Goal: Use online tool/utility

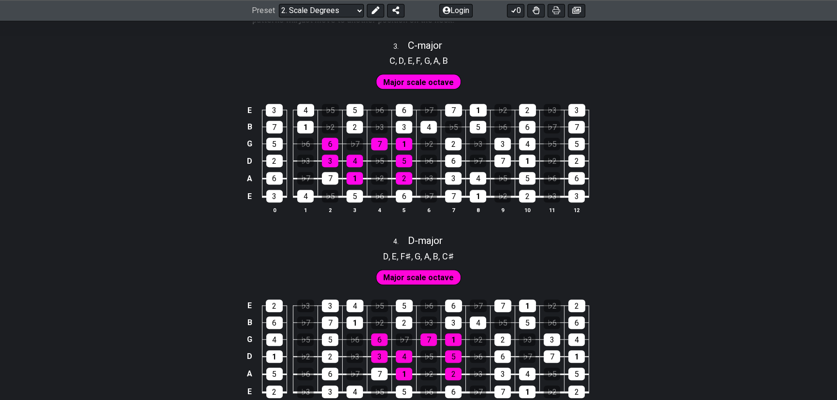
scroll to position [1186, 0]
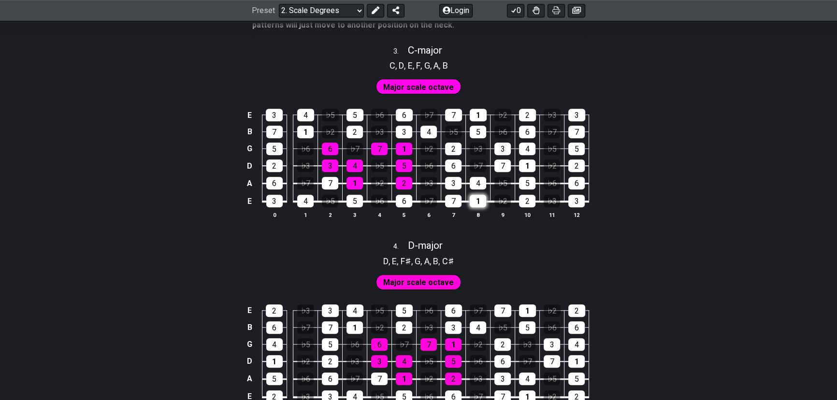
click at [483, 200] on div "1" at bounding box center [478, 201] width 16 height 13
click at [482, 201] on div "1" at bounding box center [478, 201] width 16 height 13
click at [502, 200] on div "♭2" at bounding box center [502, 201] width 16 height 13
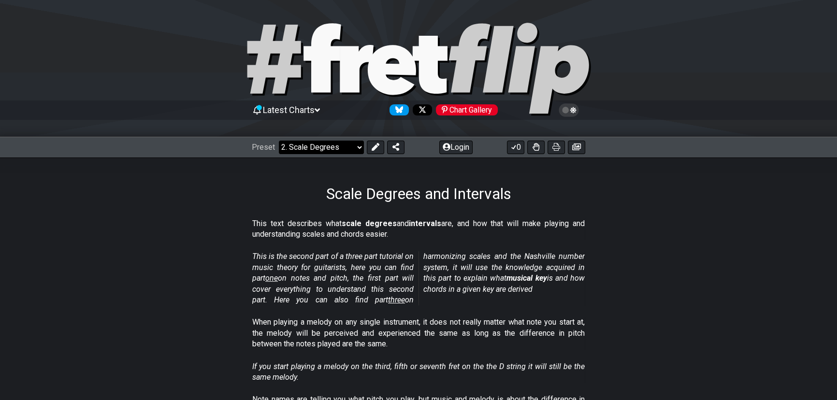
click at [350, 150] on select "Welcome to #fretflip! Initial Preset Custom Preset Minor Pentatonic Major Penta…" at bounding box center [321, 148] width 85 height 14
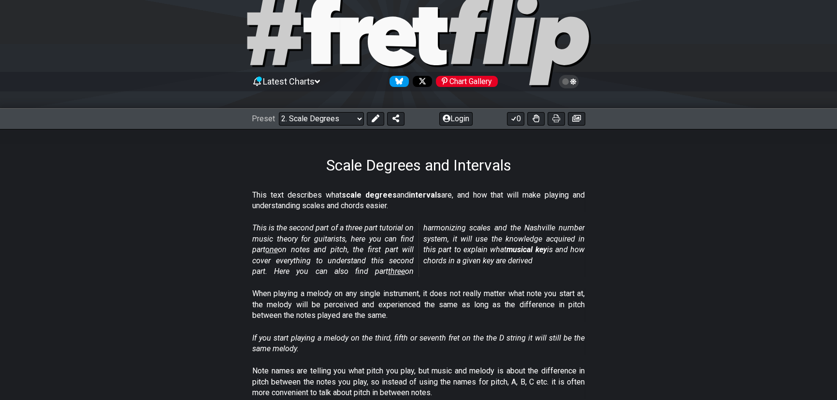
scroll to position [43, 0]
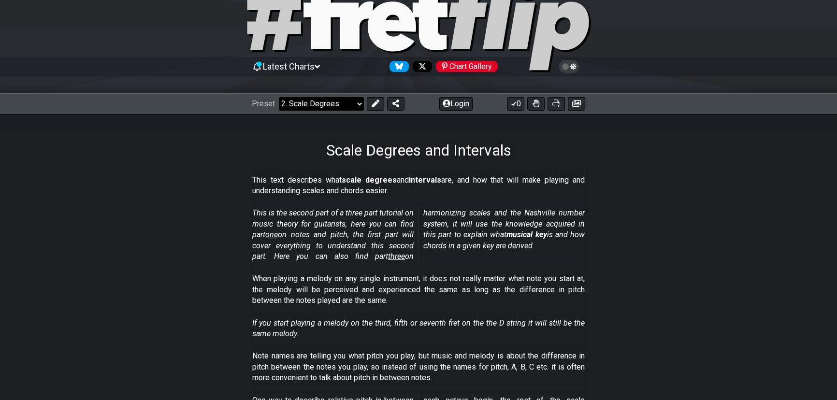
click at [325, 106] on select "Welcome to #fretflip! Initial Preset Custom Preset Minor Pentatonic Major Penta…" at bounding box center [321, 104] width 85 height 14
click at [279, 97] on select "Welcome to #fretflip! Initial Preset Custom Preset Minor Pentatonic Major Penta…" at bounding box center [321, 104] width 85 height 14
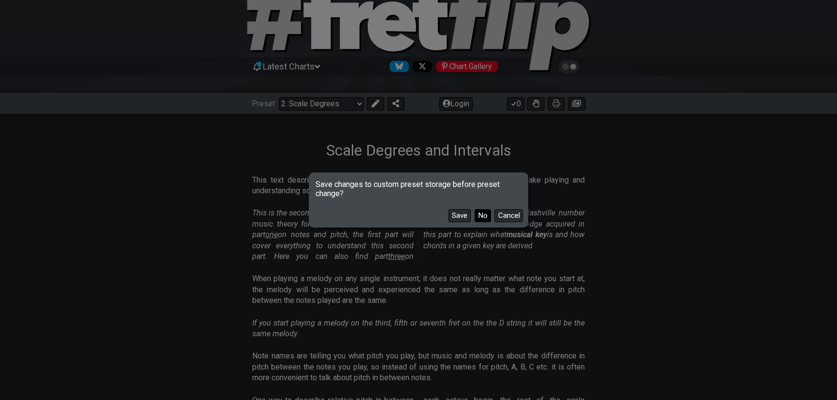
click at [482, 217] on button "No" at bounding box center [482, 215] width 16 height 13
select select "/welcome"
select select "C"
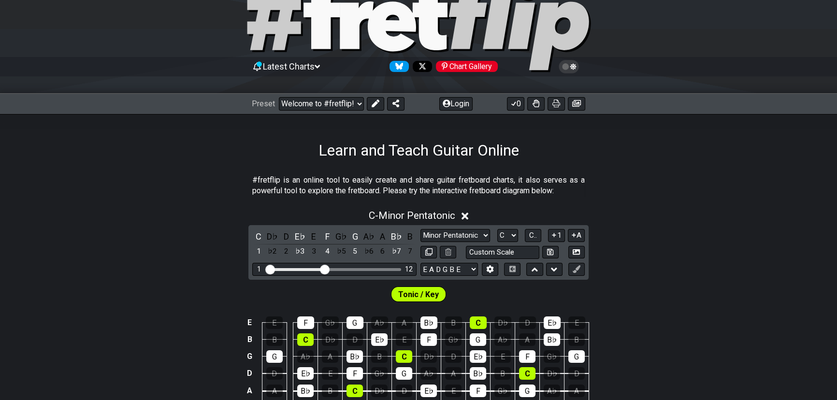
scroll to position [131, 0]
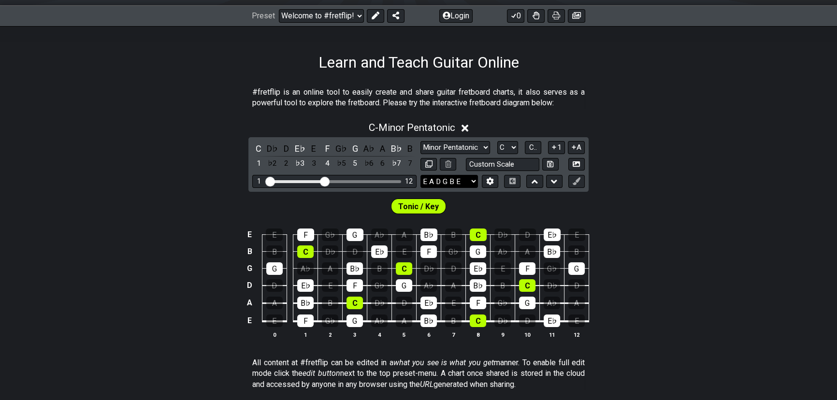
click at [475, 180] on select "E A D G B E E A D G B E E A D G B E B E A D F♯ B A D G C E A D A D G B E E♭ A♭ …" at bounding box center [448, 181] width 57 height 13
click at [669, 83] on section "#fretflip is an online tool to easily create and share guitar fretboard charts,…" at bounding box center [418, 99] width 837 height 33
click at [492, 181] on icon at bounding box center [489, 181] width 7 height 7
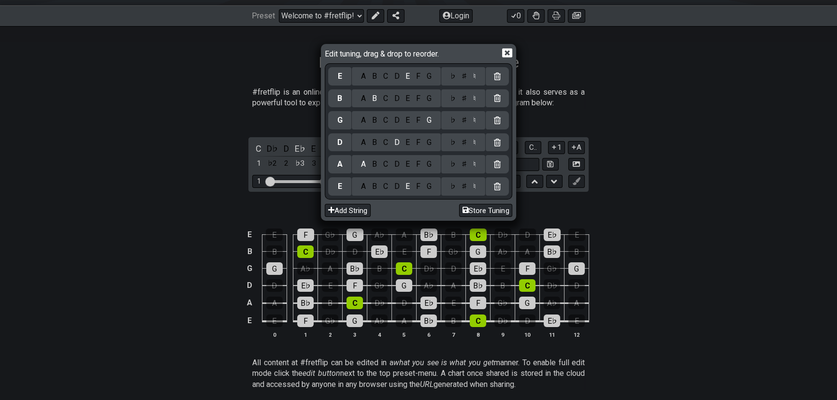
click at [507, 50] on icon at bounding box center [507, 53] width 10 height 9
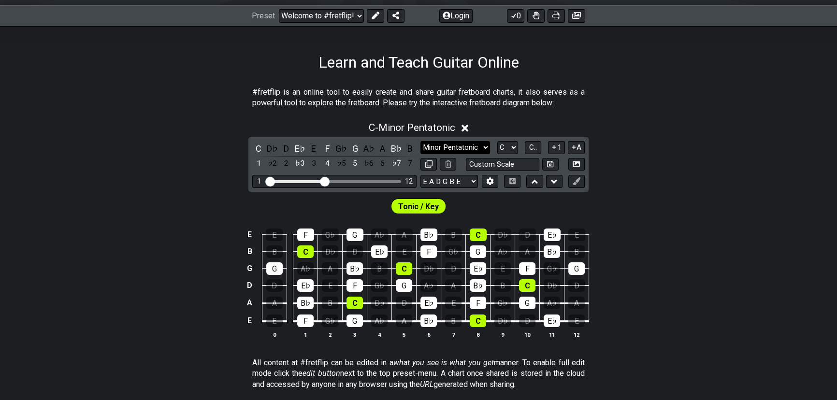
click at [481, 146] on select "Minor Pentatonic Click to edit Minor Pentatonic Major Pentatonic Minor Blues Ma…" at bounding box center [455, 147] width 70 height 13
select select "Major / [PERSON_NAME]"
click at [420, 141] on select "Minor Pentatonic Click to edit Minor Pentatonic Major Pentatonic Minor Blues Ma…" at bounding box center [455, 147] width 70 height 13
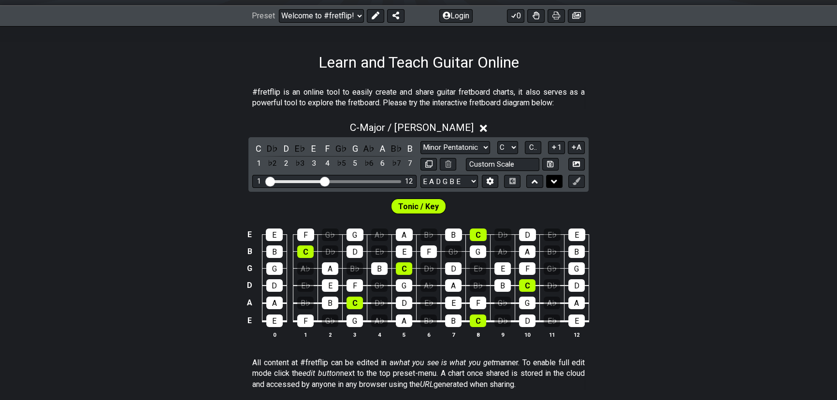
click at [555, 179] on icon at bounding box center [554, 182] width 6 height 10
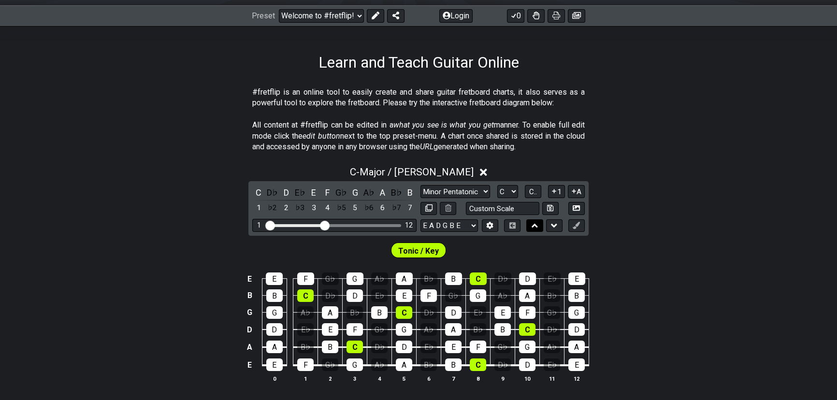
click at [535, 225] on icon at bounding box center [534, 226] width 6 height 4
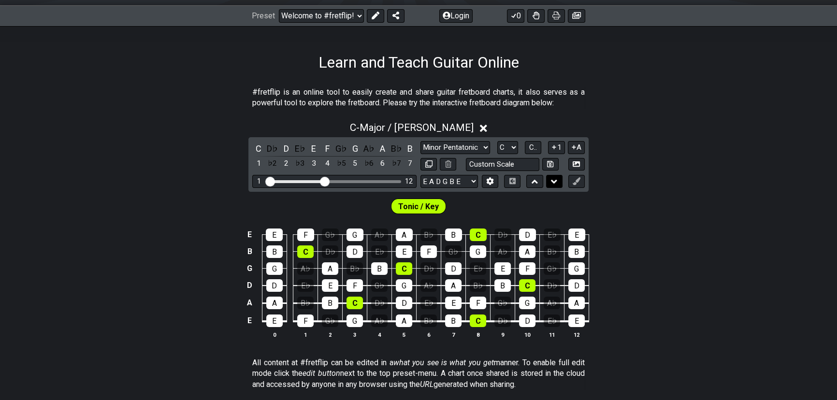
click at [554, 179] on icon at bounding box center [554, 182] width 6 height 10
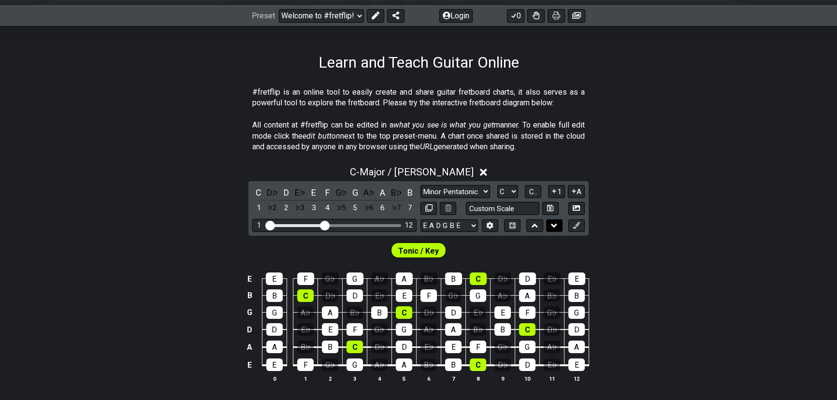
click at [551, 225] on icon at bounding box center [554, 226] width 6 height 10
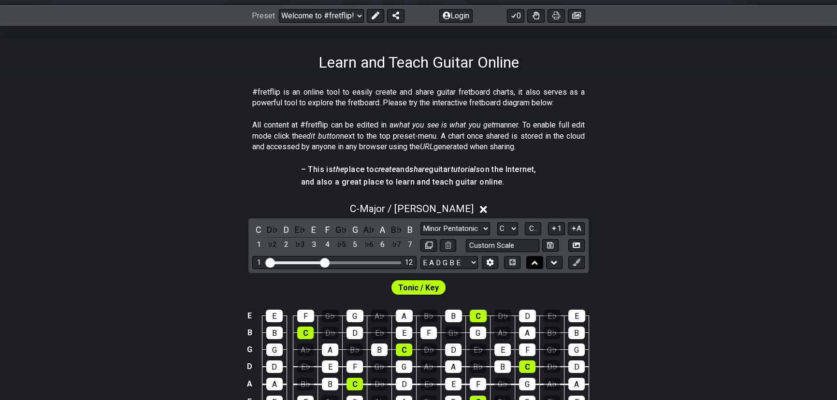
click at [533, 265] on icon at bounding box center [534, 263] width 6 height 10
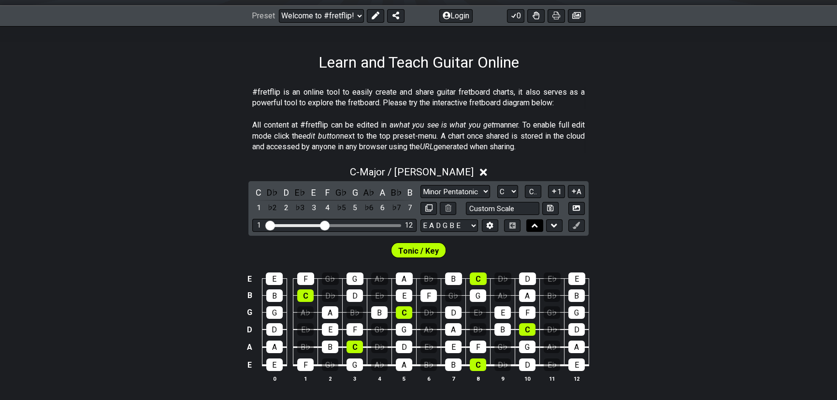
click at [536, 229] on button at bounding box center [534, 225] width 16 height 13
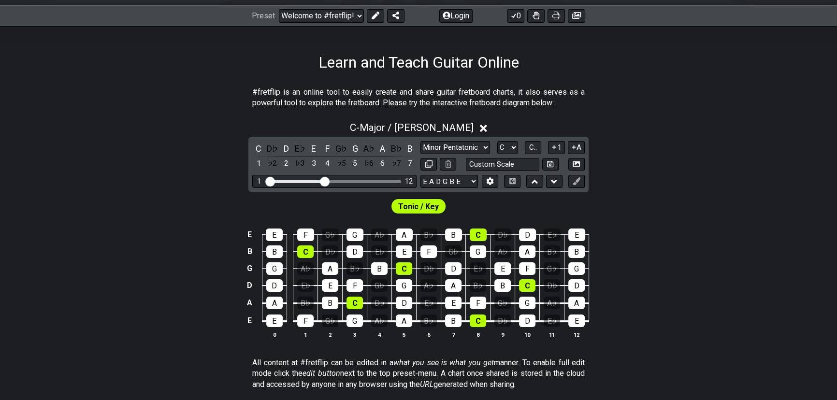
click at [427, 203] on span "Tonic / Key" at bounding box center [418, 207] width 41 height 14
click at [425, 163] on icon at bounding box center [428, 163] width 7 height 7
select select "Major / [PERSON_NAME]"
select select "C"
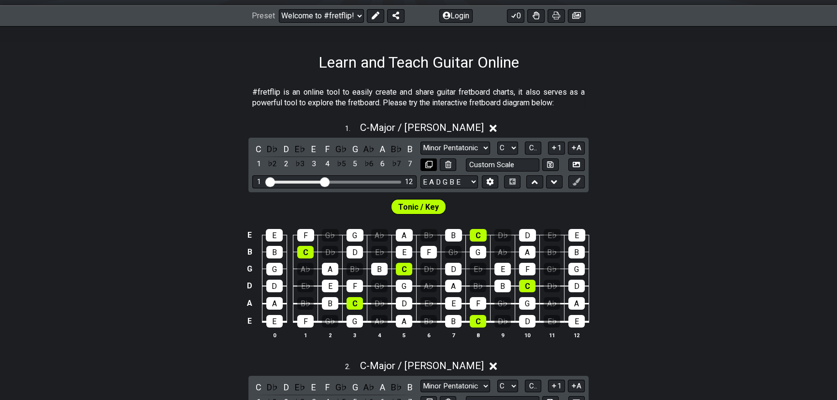
click at [425, 163] on icon at bounding box center [428, 164] width 7 height 7
select select "Major / [PERSON_NAME]"
select select "C"
click at [427, 165] on icon at bounding box center [428, 164] width 7 height 7
select select "Major / [PERSON_NAME]"
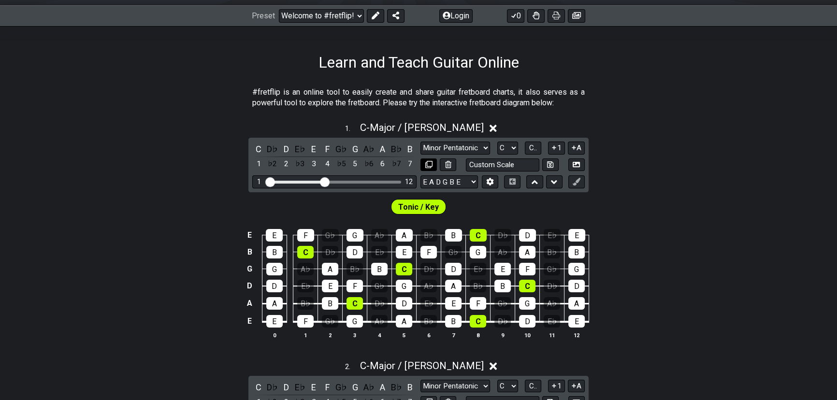
select select "C"
click at [427, 165] on icon at bounding box center [428, 164] width 7 height 7
select select "Major / [PERSON_NAME]"
select select "C"
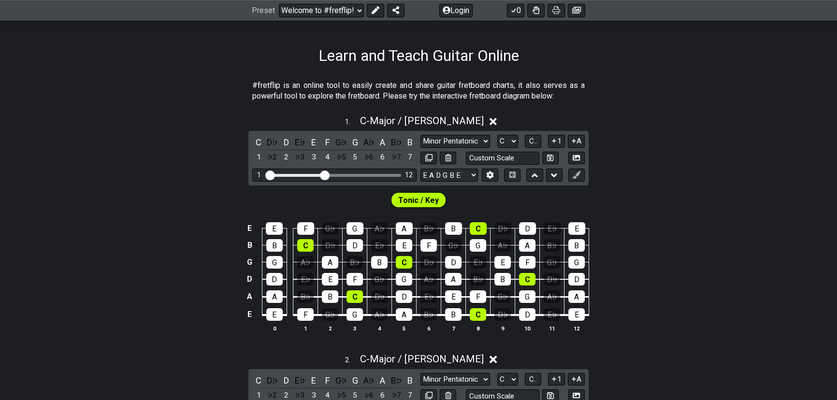
scroll to position [0, 0]
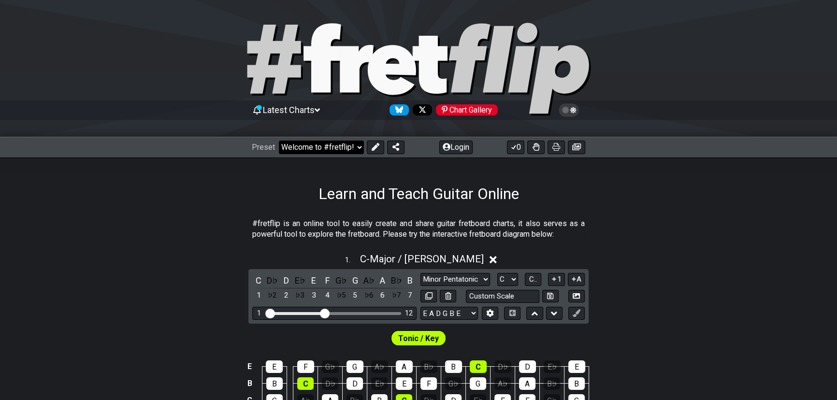
click at [350, 145] on select "Welcome to #fretflip! Initial Preset Custom Preset Minor Pentatonic Major Penta…" at bounding box center [321, 148] width 85 height 14
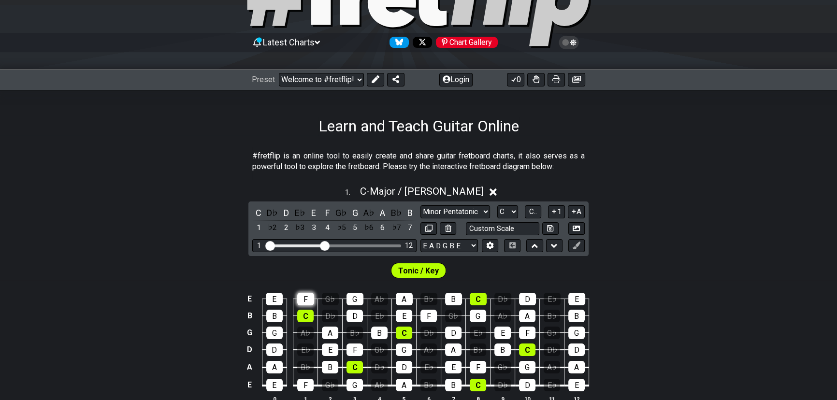
scroll to position [87, 0]
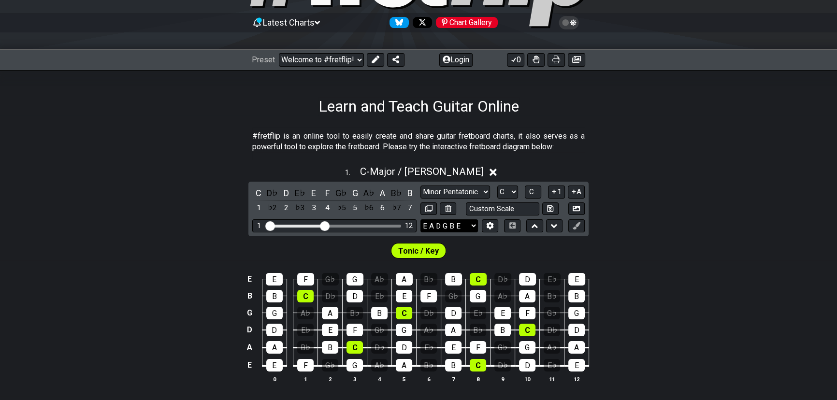
click at [458, 224] on select "E A D G B E E A D G B E E A D G B E B E A D F♯ B A D G C E A D A D G B E E♭ A♭ …" at bounding box center [448, 225] width 57 height 13
click at [640, 140] on section "#fretflip is an online tool to easily create and share guitar fretboard charts,…" at bounding box center [418, 143] width 837 height 33
click at [506, 193] on select "A♭ A A♯ B♭ B C C♯ D♭ D D♯ E♭ E F F♯ G♭ G G♯" at bounding box center [507, 192] width 21 height 13
click at [530, 193] on span "C.." at bounding box center [533, 191] width 8 height 9
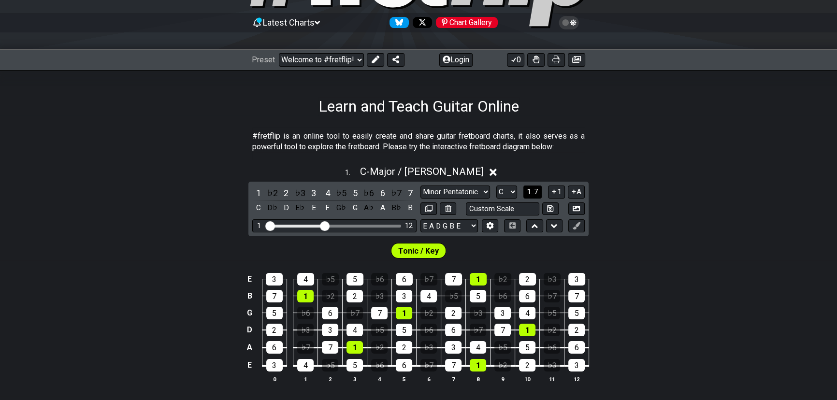
click at [530, 193] on span "1..7" at bounding box center [533, 191] width 12 height 9
click at [534, 193] on span "..." at bounding box center [532, 191] width 4 height 9
click at [534, 193] on span "C.." at bounding box center [533, 191] width 8 height 9
click at [506, 190] on select "A♭ A A♯ B♭ B C C♯ D♭ D D♯ E♭ E F F♯ G♭ G G♯" at bounding box center [506, 192] width 21 height 13
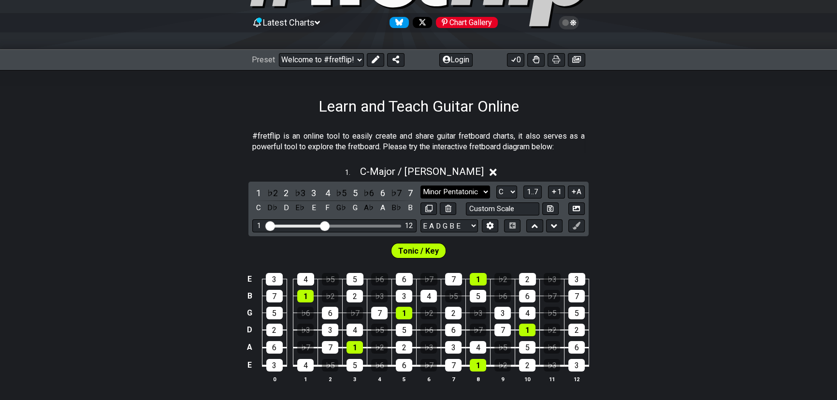
click at [461, 190] on select "Minor Pentatonic Click to edit Minor Pentatonic Major Pentatonic Minor Blues Ma…" at bounding box center [455, 192] width 70 height 13
click at [420, 186] on select "Minor Pentatonic Click to edit Minor Pentatonic Major Pentatonic Minor Blues Ma…" at bounding box center [455, 192] width 70 height 13
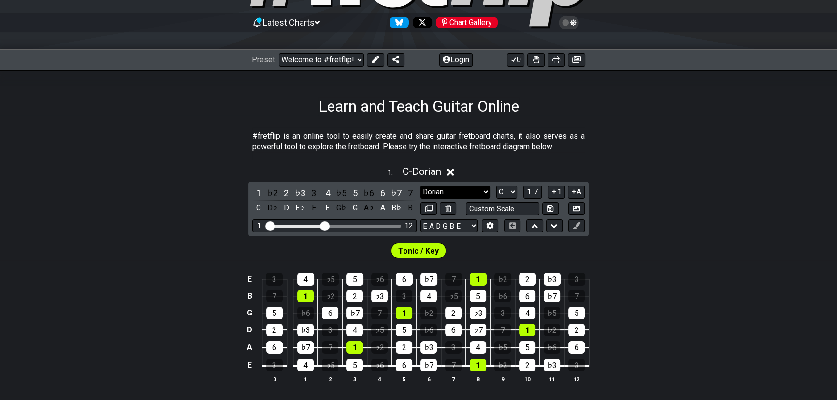
click at [483, 186] on select "Minor Pentatonic Click to edit Minor Pentatonic Major Pentatonic Minor Blues Ma…" at bounding box center [455, 192] width 70 height 13
click at [420, 186] on select "Minor Pentatonic Click to edit Minor Pentatonic Major Pentatonic Minor Blues Ma…" at bounding box center [455, 192] width 70 height 13
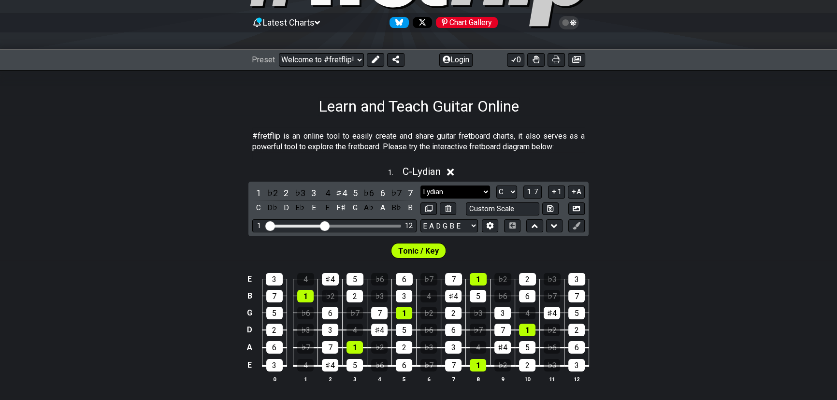
click at [464, 188] on select "Minor Pentatonic Click to edit Minor Pentatonic Major Pentatonic Minor Blues Ma…" at bounding box center [455, 192] width 70 height 13
click at [420, 186] on select "Minor Pentatonic Click to edit Minor Pentatonic Major Pentatonic Minor Blues Ma…" at bounding box center [455, 192] width 70 height 13
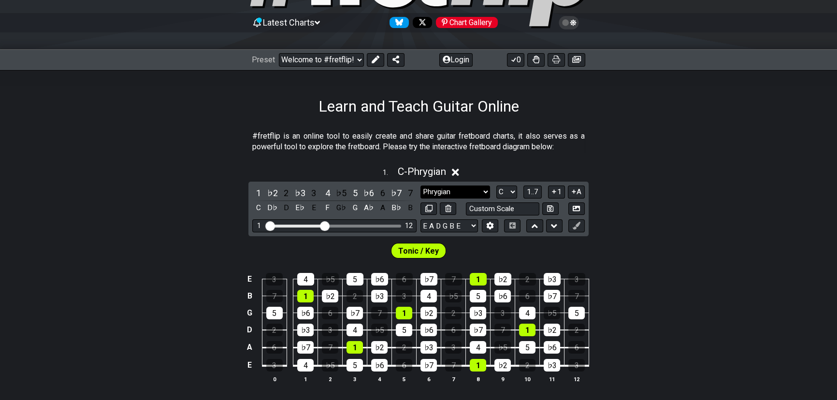
click at [480, 188] on select "Minor Pentatonic Click to edit Minor Pentatonic Major Pentatonic Minor Blues Ma…" at bounding box center [455, 192] width 70 height 13
click at [420, 186] on select "Minor Pentatonic Click to edit Minor Pentatonic Major Pentatonic Minor Blues Ma…" at bounding box center [455, 192] width 70 height 13
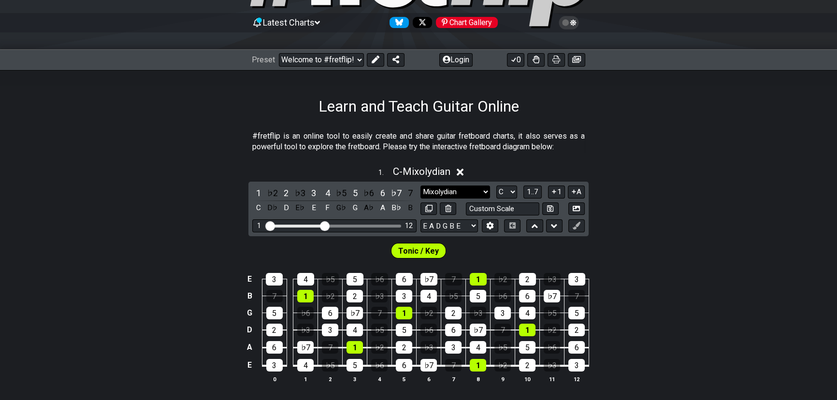
click at [445, 193] on select "Minor Pentatonic Click to edit Minor Pentatonic Major Pentatonic Minor Blues Ma…" at bounding box center [455, 192] width 70 height 13
click at [420, 186] on select "Minor Pentatonic Click to edit Minor Pentatonic Major Pentatonic Minor Blues Ma…" at bounding box center [455, 192] width 70 height 13
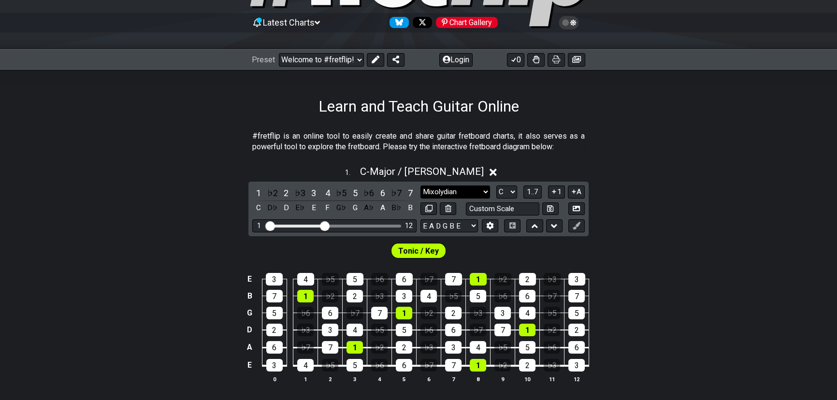
click at [455, 193] on select "Minor Pentatonic Click to edit Minor Pentatonic Major Pentatonic Minor Blues Ma…" at bounding box center [455, 192] width 70 height 13
select select "Dorian"
click at [420, 186] on select "Minor Pentatonic Click to edit Minor Pentatonic Major Pentatonic Minor Blues Ma…" at bounding box center [455, 192] width 70 height 13
